Goal: Information Seeking & Learning: Learn about a topic

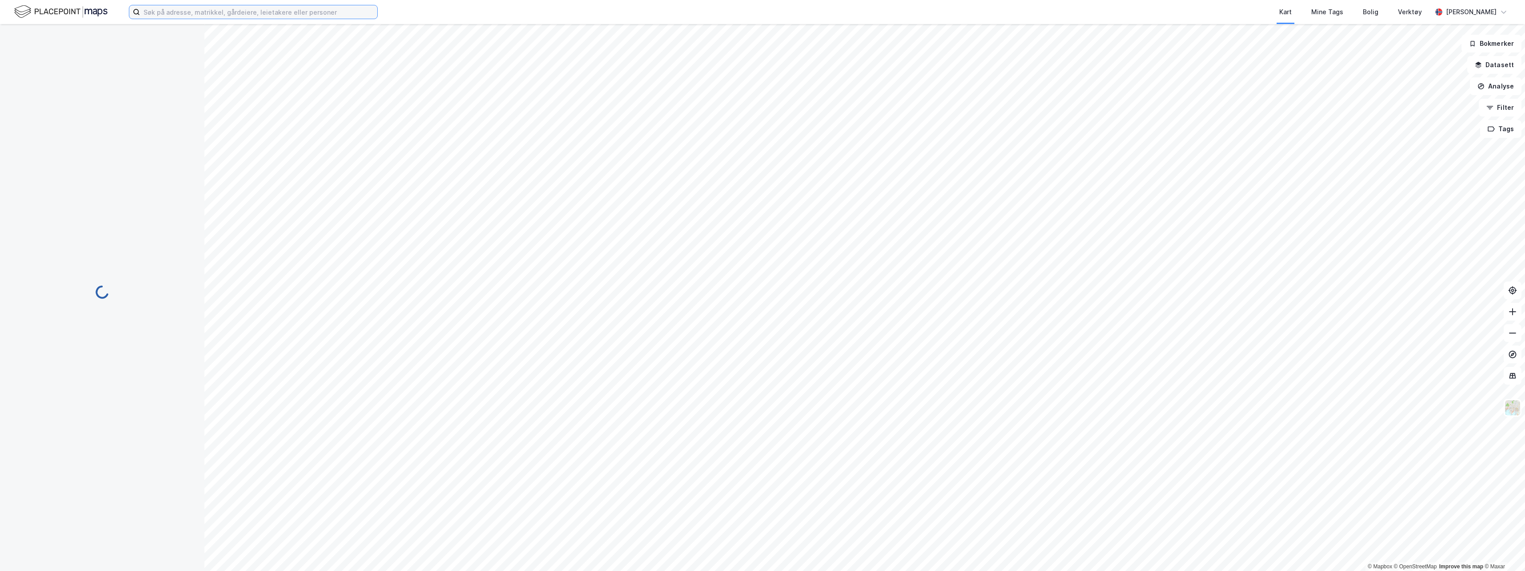
click at [280, 18] on input at bounding box center [258, 11] width 237 height 13
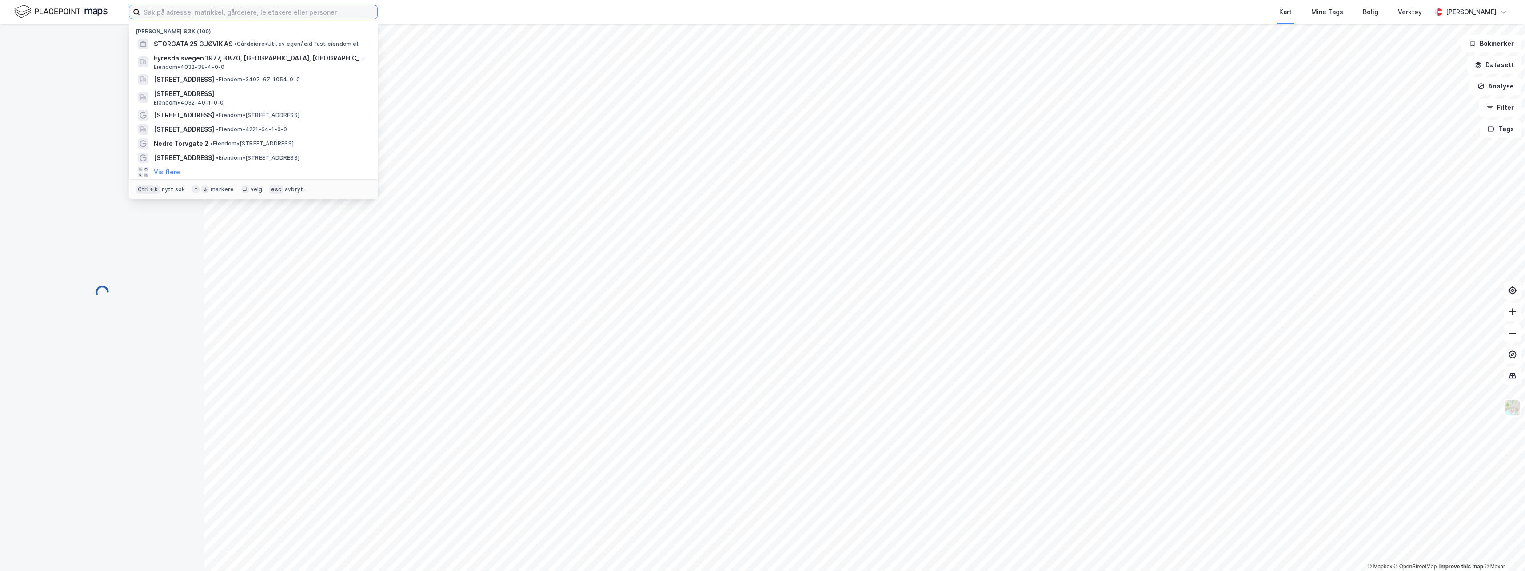
paste input "Lilletuneveien 6A Eiendom AS"
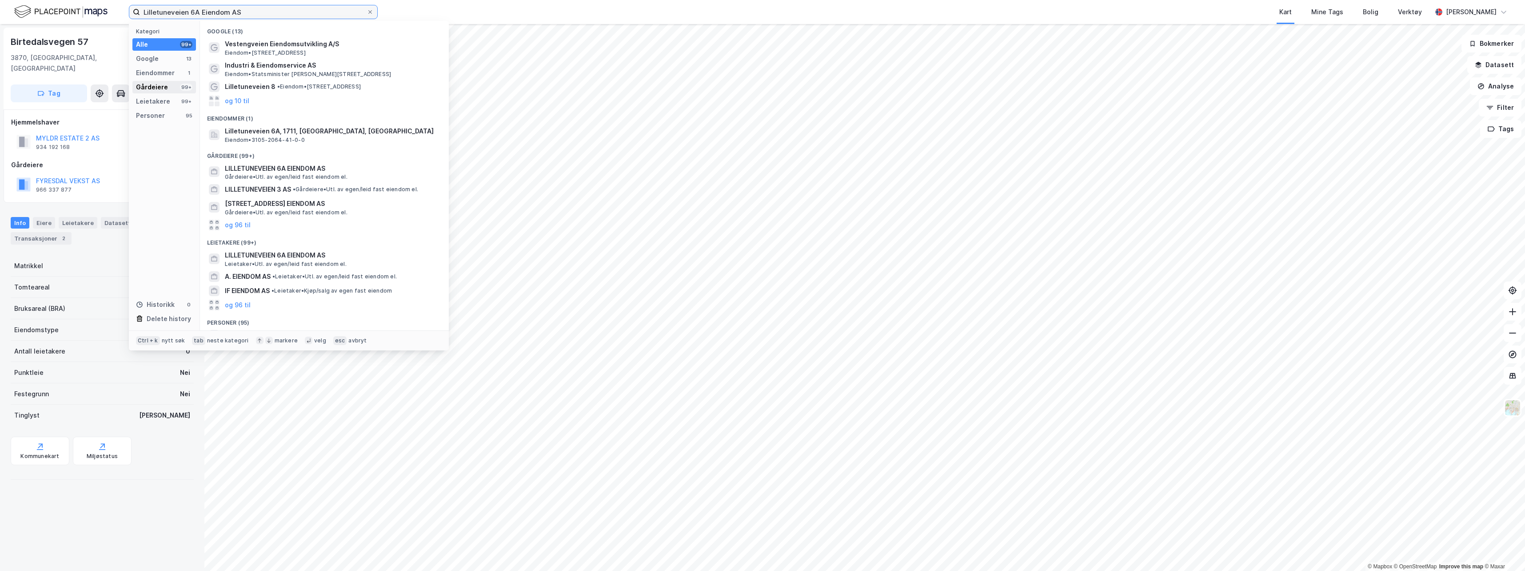
type input "Lilletuneveien 6A Eiendom AS"
click at [153, 87] on div "Gårdeiere" at bounding box center [152, 87] width 32 height 11
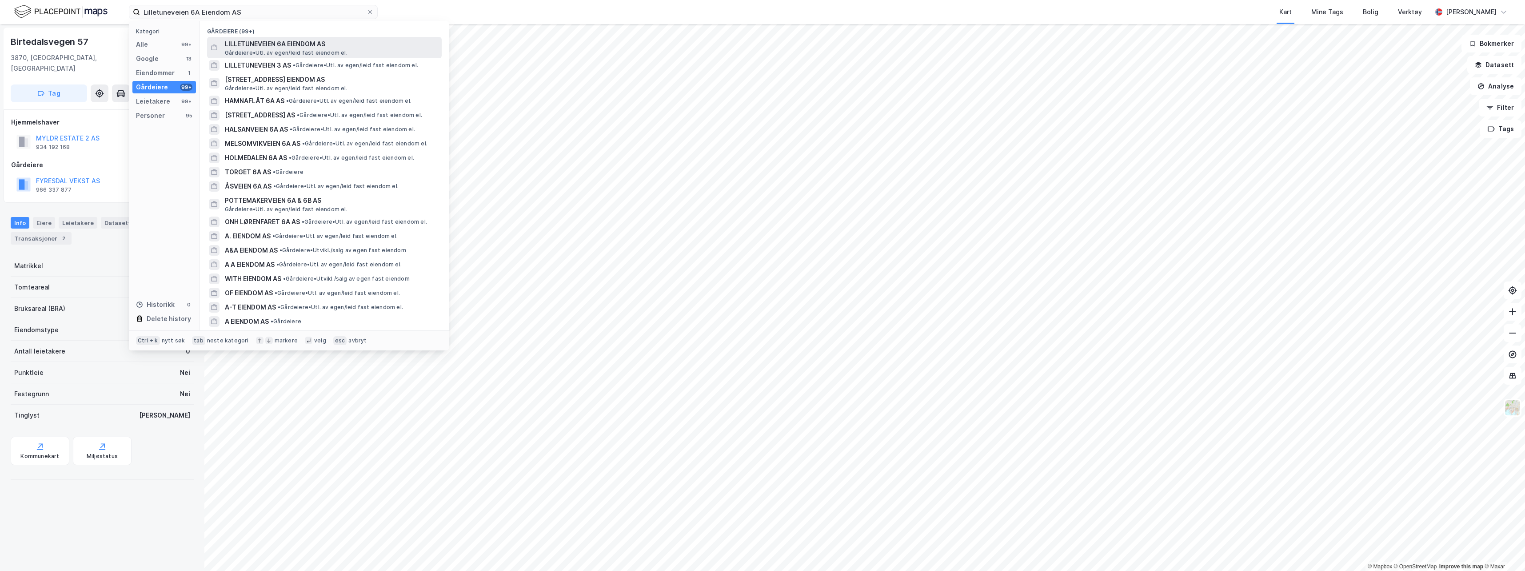
click at [276, 49] on span "Gårdeiere • Utl. av egen/leid fast eiendom el." at bounding box center [286, 52] width 123 height 7
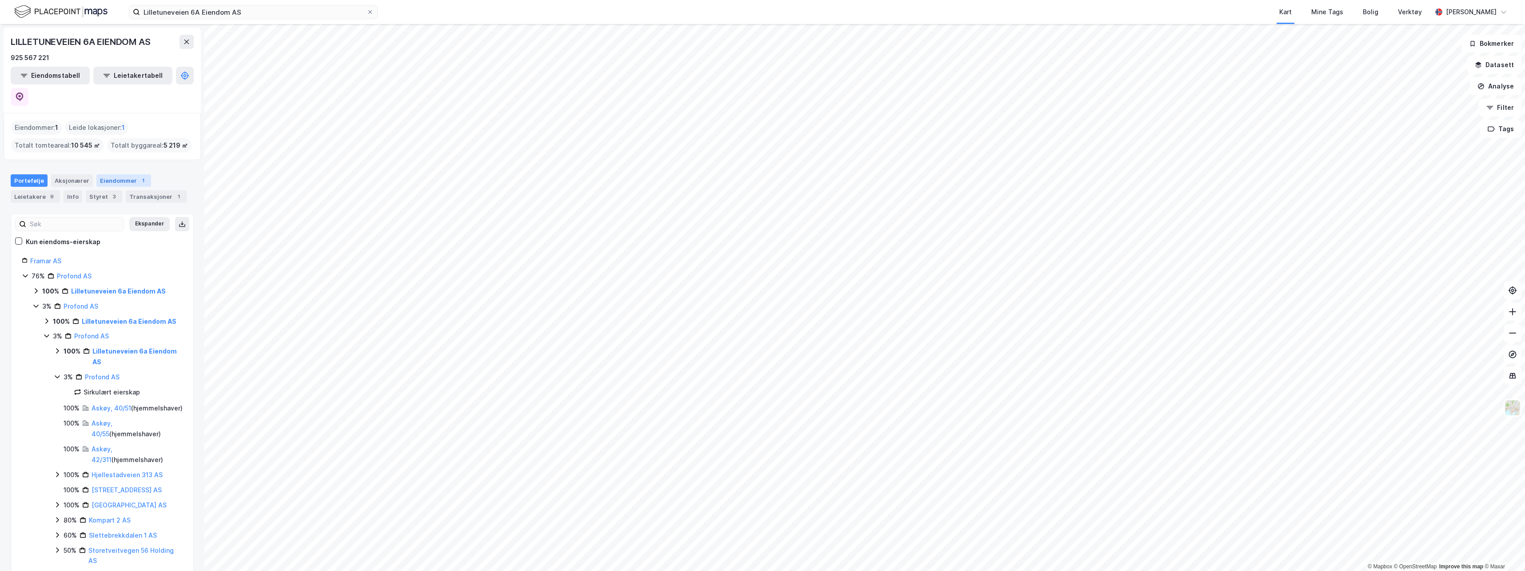
click at [117, 174] on div "Eiendommer 1" at bounding box center [123, 180] width 55 height 12
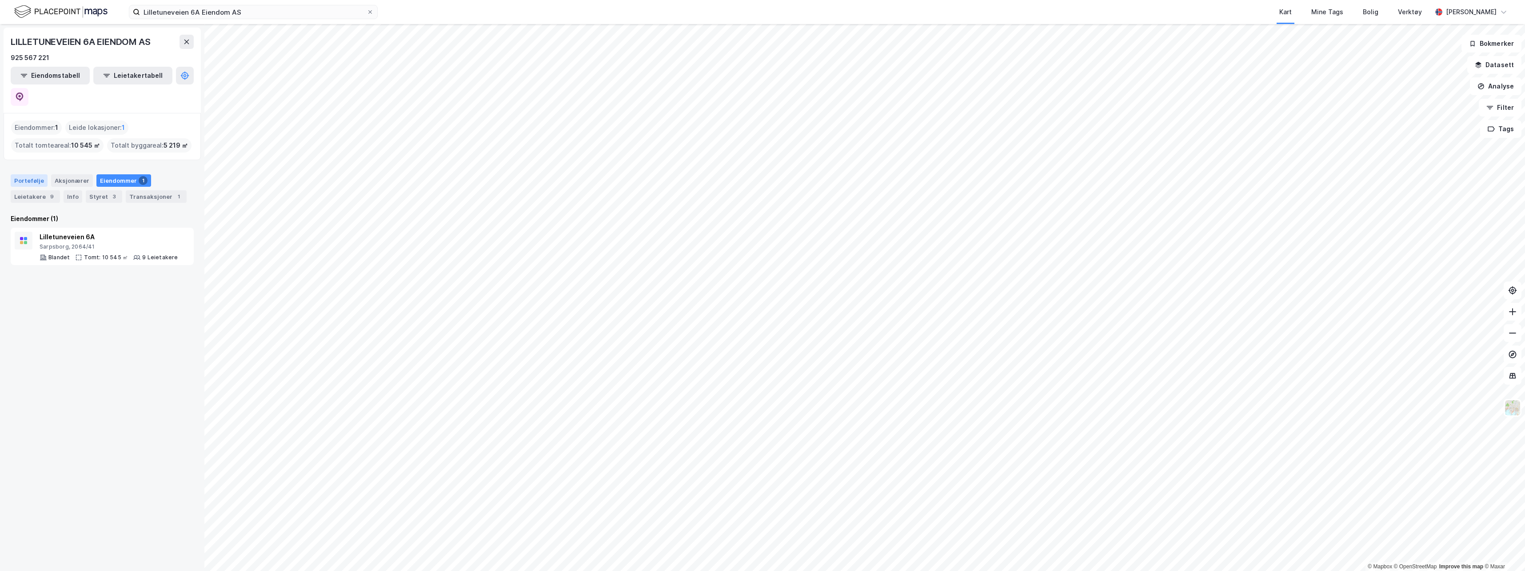
click at [25, 174] on div "Portefølje" at bounding box center [29, 180] width 37 height 12
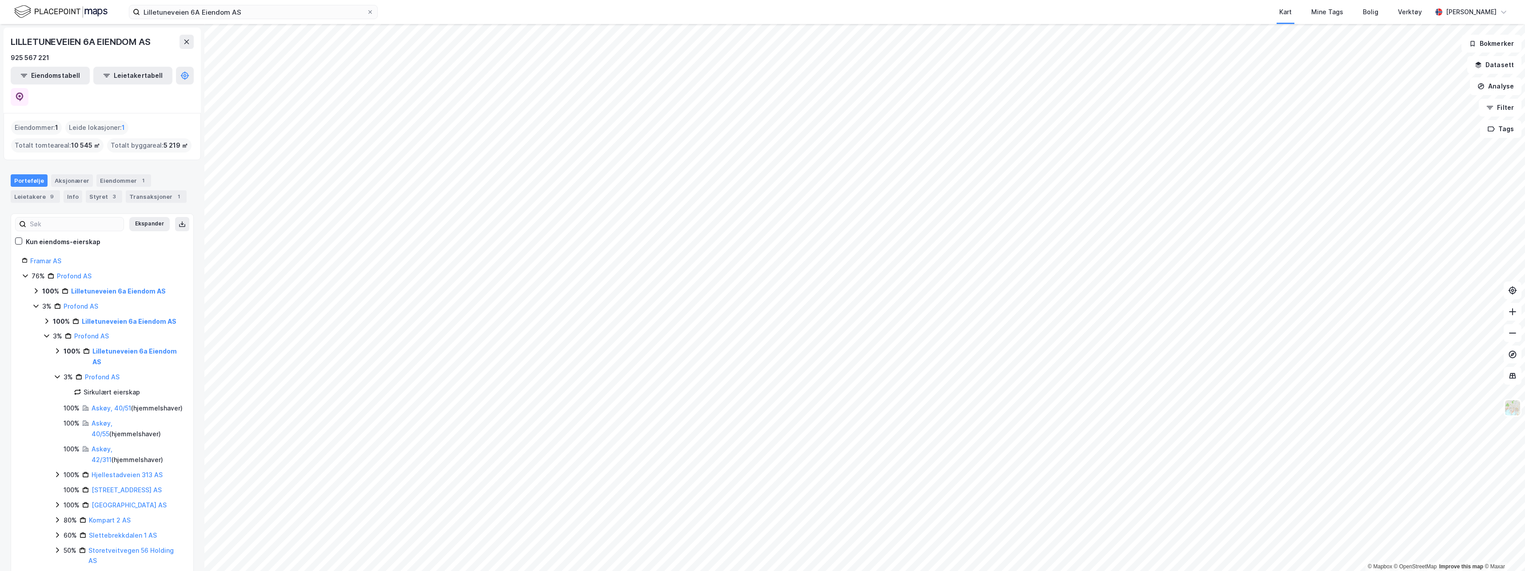
click at [52, 120] on div "Eiendommer : 1" at bounding box center [36, 127] width 51 height 14
click at [116, 174] on div "Eiendommer 1" at bounding box center [123, 180] width 55 height 12
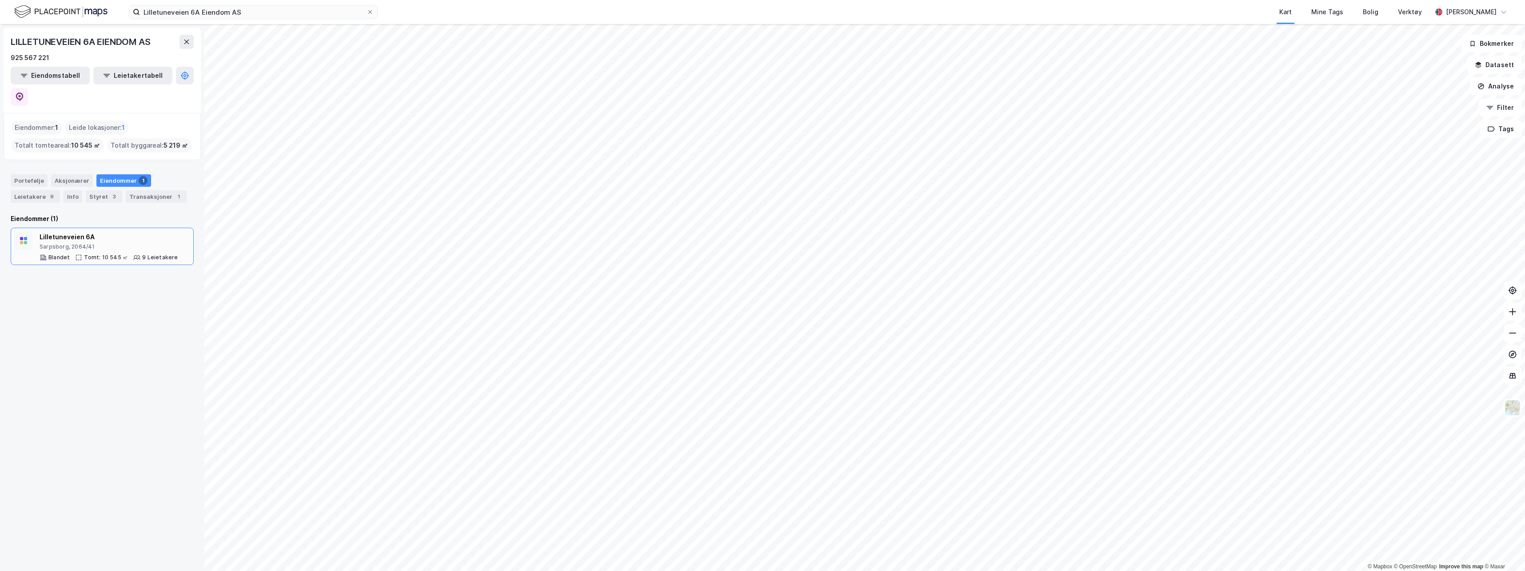
click at [64, 232] on div "Lilletuneveien 6A" at bounding box center [109, 237] width 139 height 11
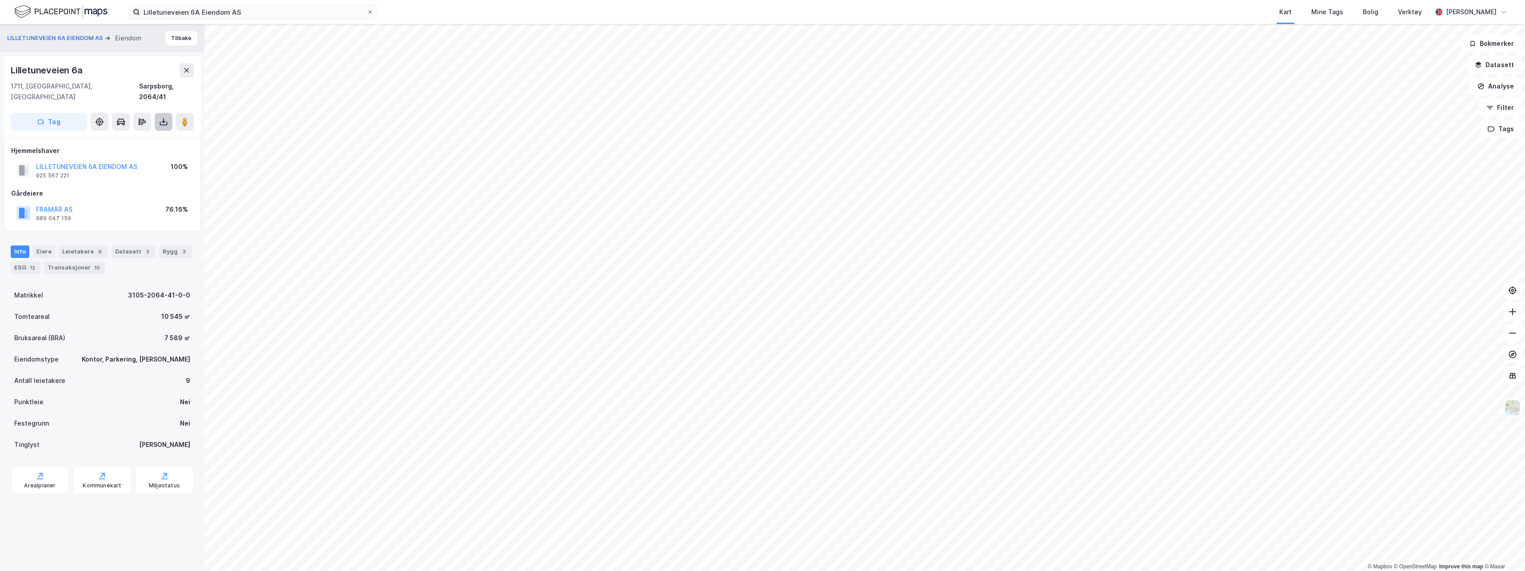
click at [165, 117] on icon at bounding box center [163, 121] width 9 height 9
click at [161, 132] on div "Last ned grunnbok" at bounding box center [125, 139] width 95 height 14
click at [0, 0] on button "LILLETUNEVEIEN 6A EIENDOM AS" at bounding box center [0, 0] width 0 height 0
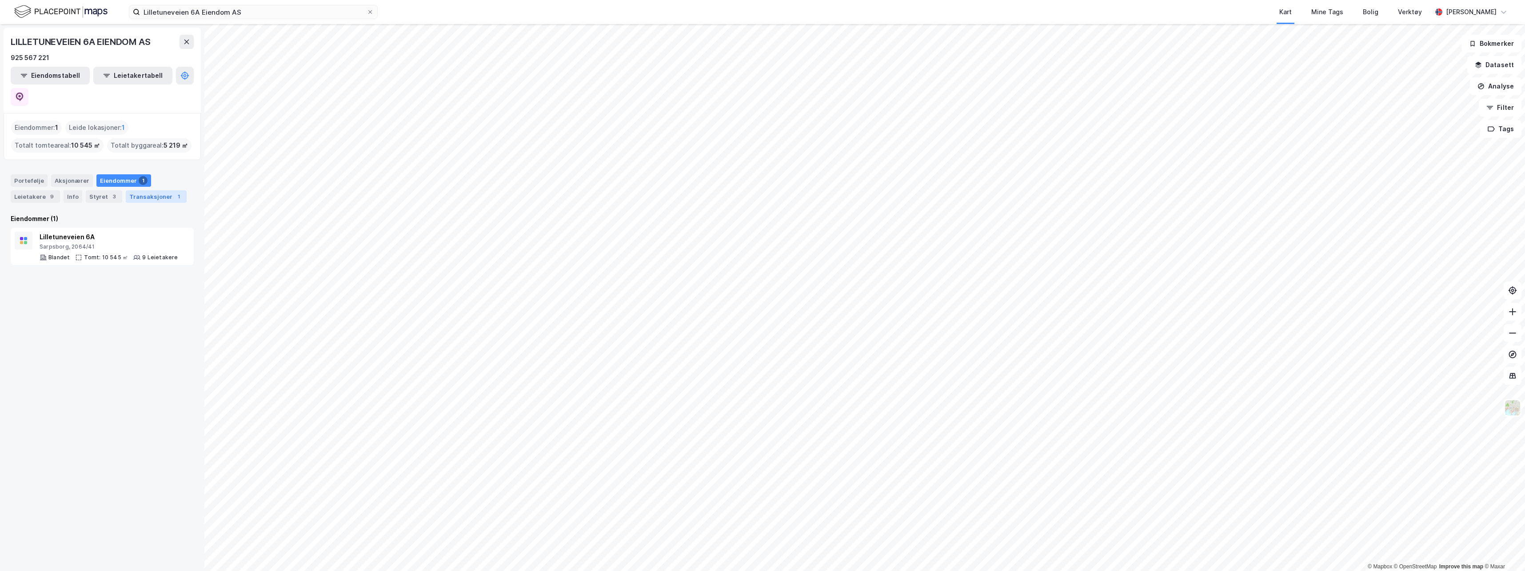
click at [143, 190] on div "Transaksjoner 1" at bounding box center [156, 196] width 61 height 12
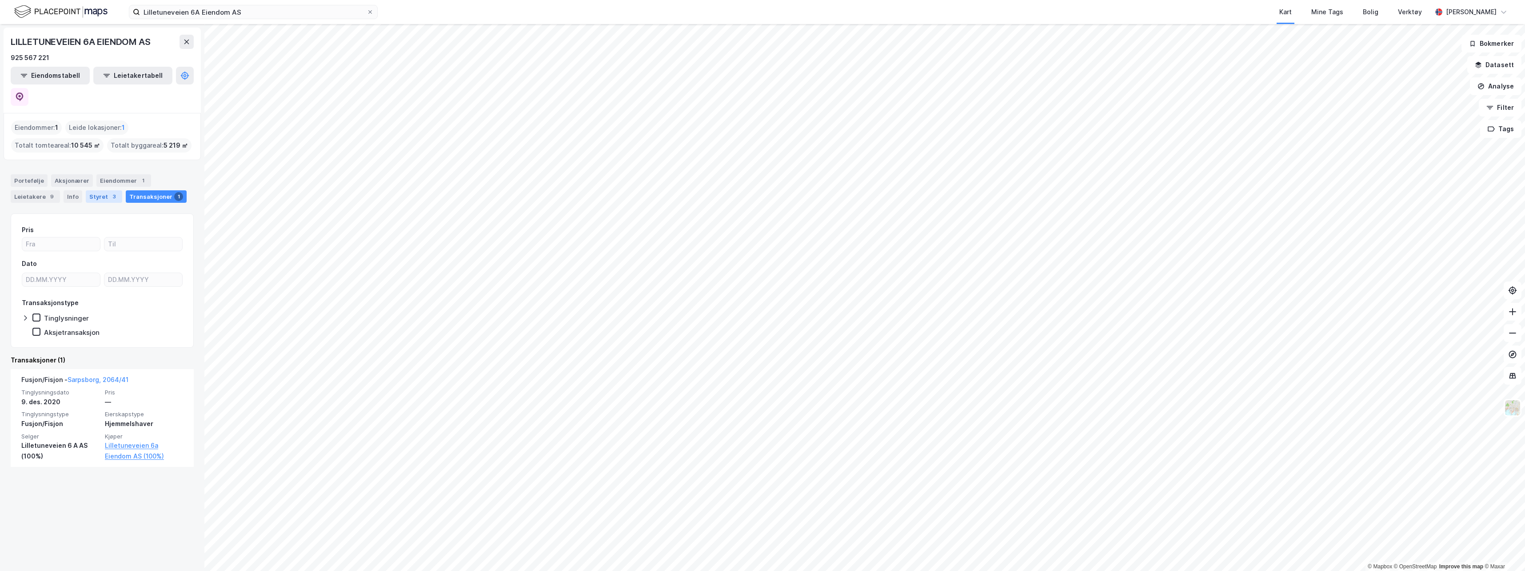
click at [97, 190] on div "Styret 3" at bounding box center [104, 196] width 36 height 12
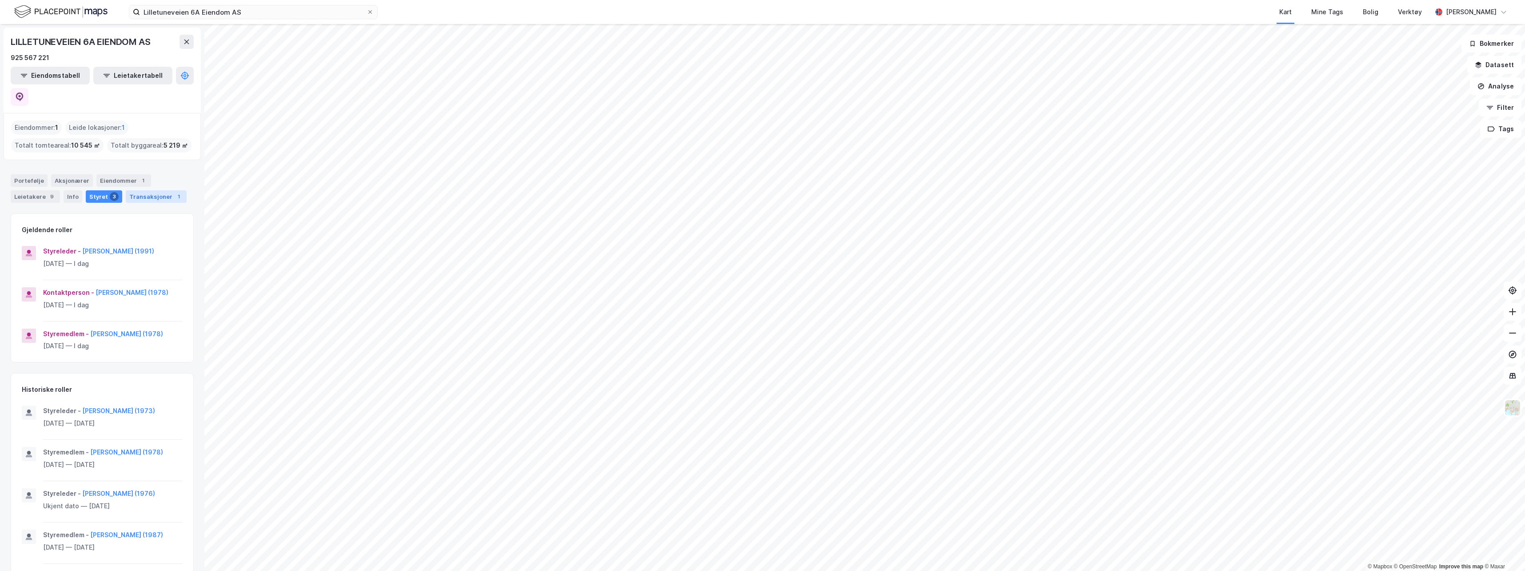
click at [138, 190] on div "Transaksjoner 1" at bounding box center [156, 196] width 61 height 12
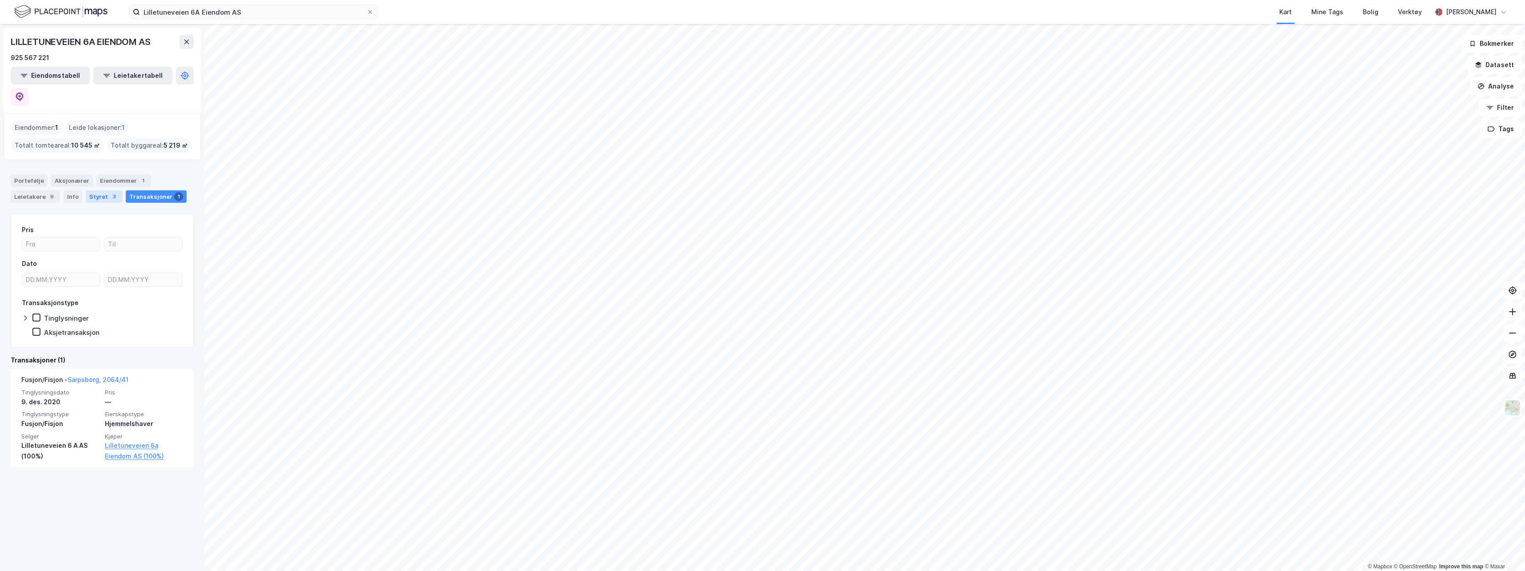
click at [100, 190] on div "Styret 3" at bounding box center [104, 196] width 36 height 12
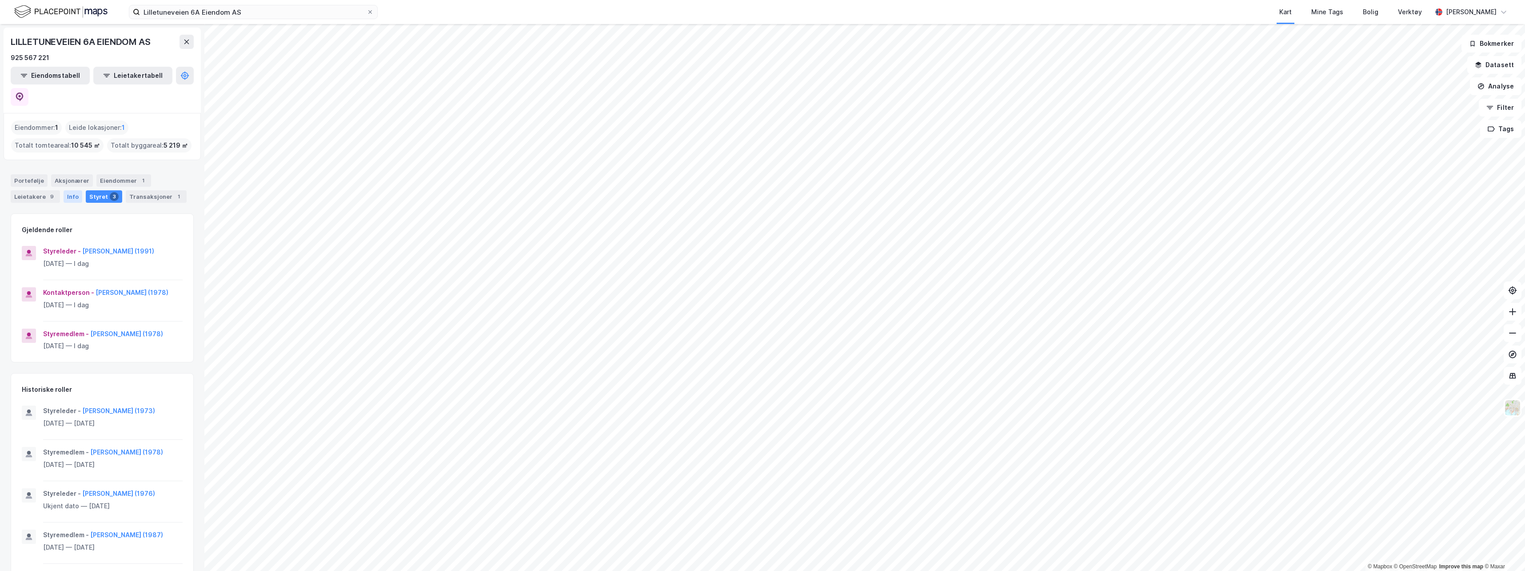
click at [74, 190] on div "Info" at bounding box center [73, 196] width 19 height 12
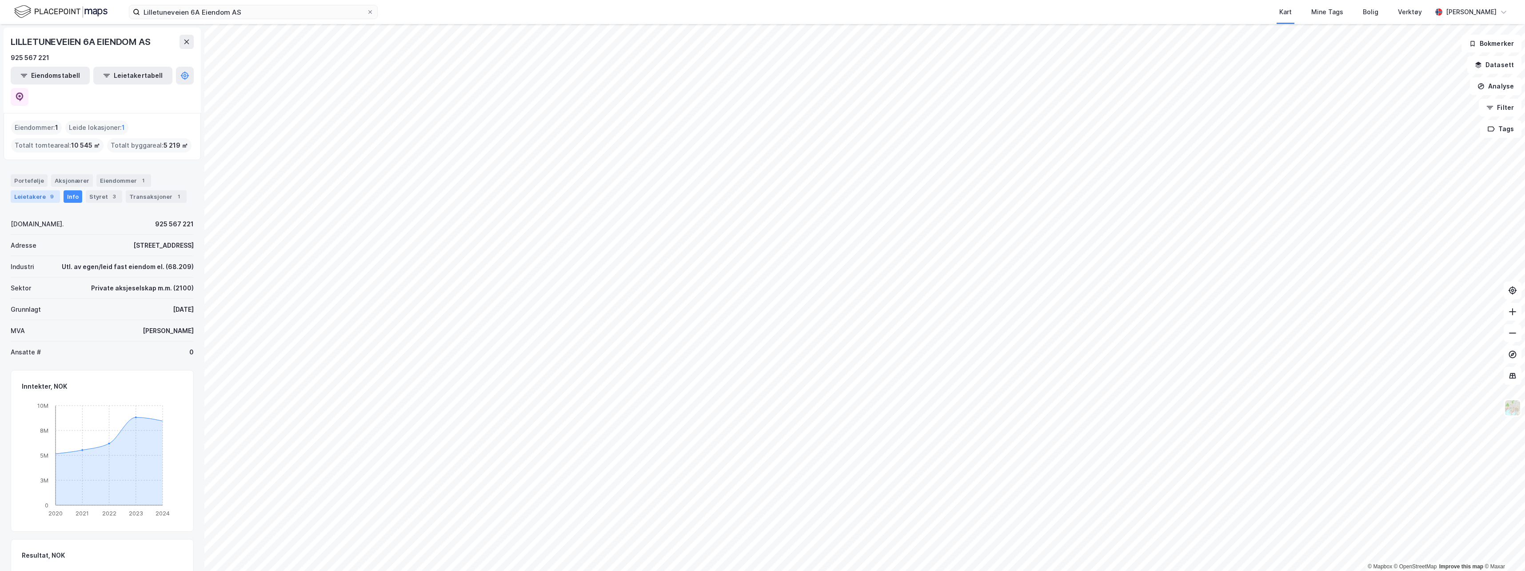
click at [43, 190] on div "Leietakere 9" at bounding box center [35, 196] width 49 height 12
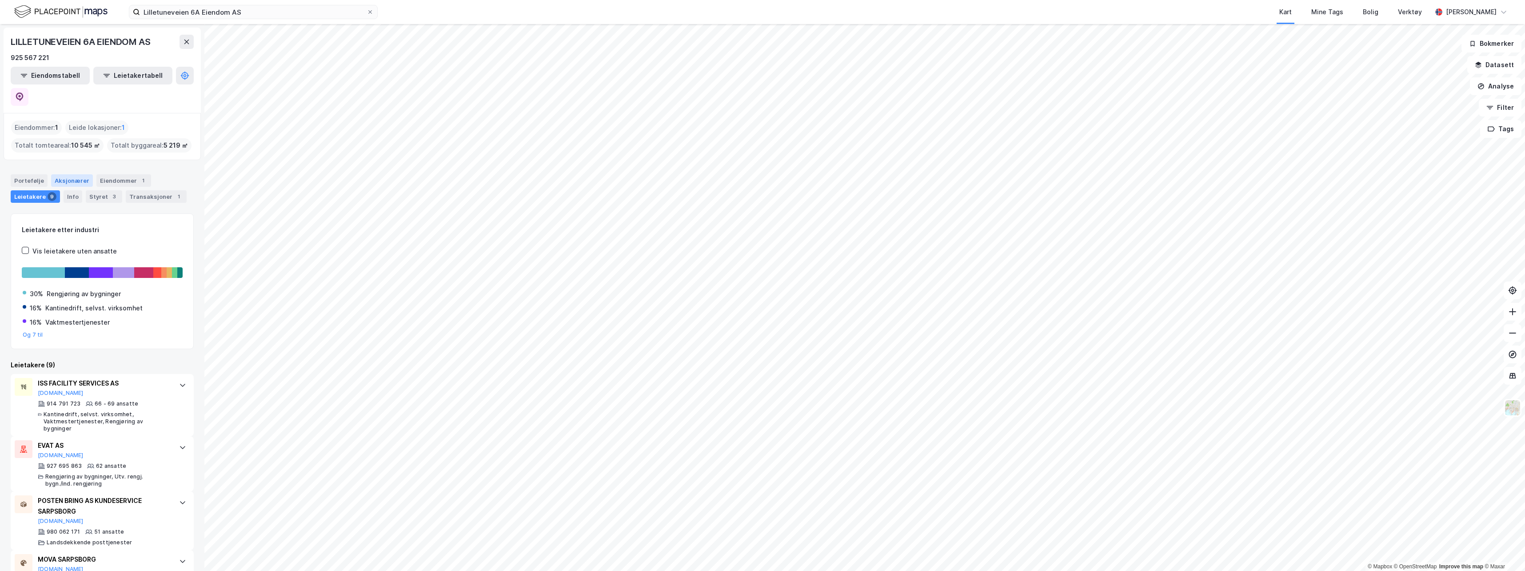
click at [64, 174] on div "Aksjonærer" at bounding box center [72, 180] width 42 height 12
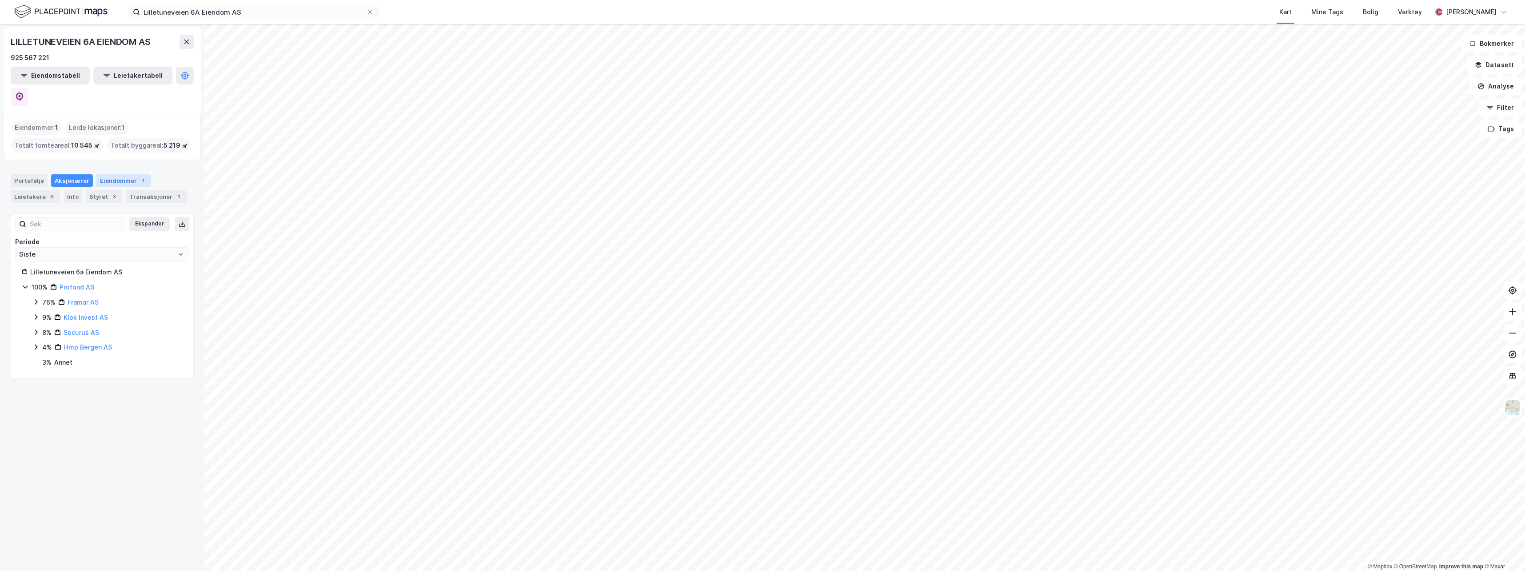
click at [127, 174] on div "Eiendommer 1" at bounding box center [123, 180] width 55 height 12
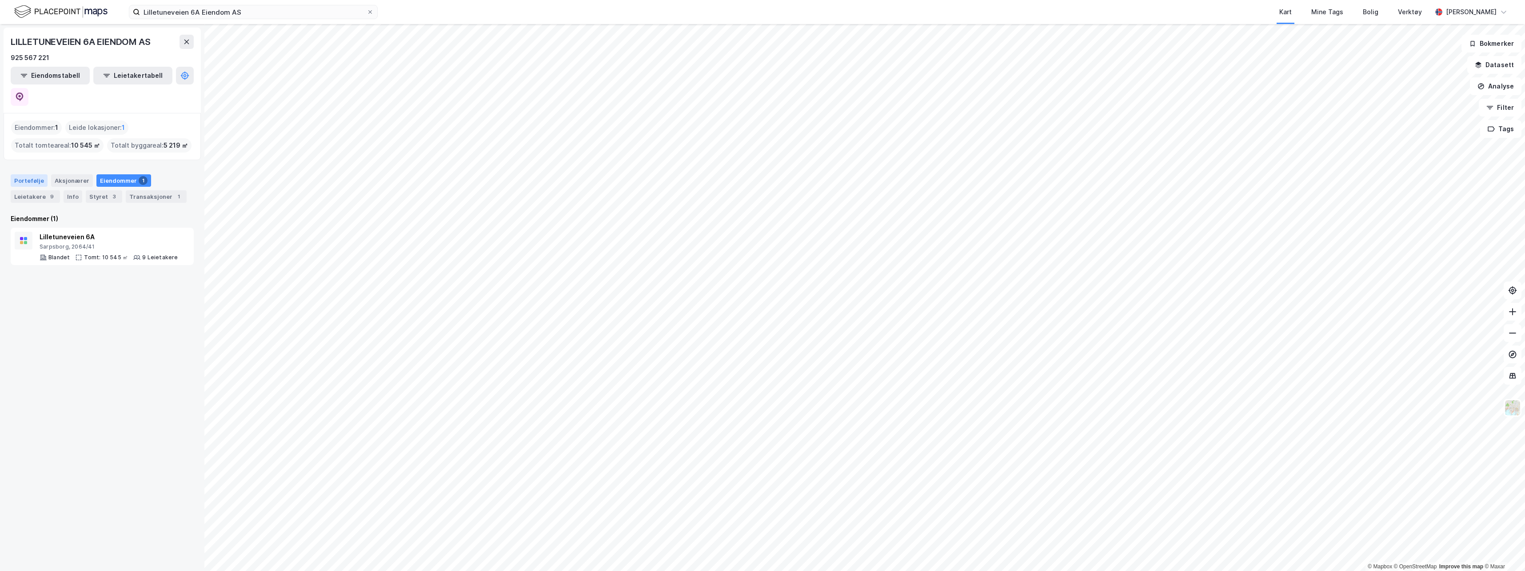
click at [28, 174] on div "Portefølje" at bounding box center [29, 180] width 37 height 12
